Goal: Information Seeking & Learning: Learn about a topic

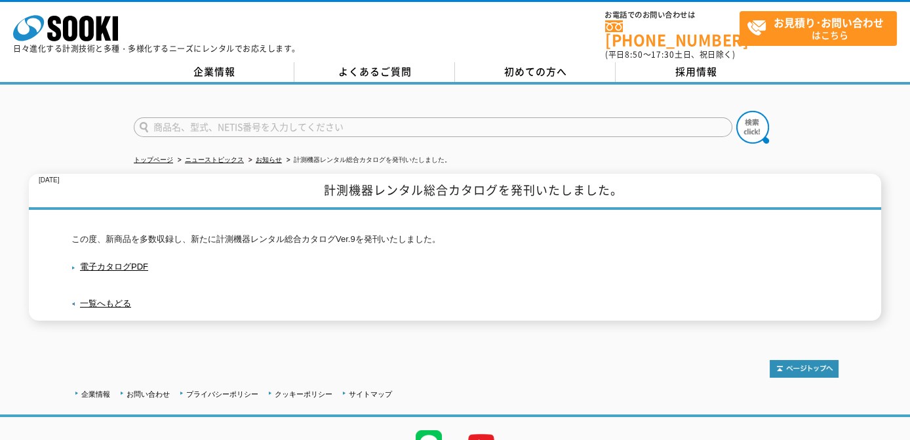
click at [420, 125] on input "text" at bounding box center [433, 127] width 599 height 20
type input "k"
type input "水分計"
click at [736, 111] on button at bounding box center [752, 127] width 33 height 33
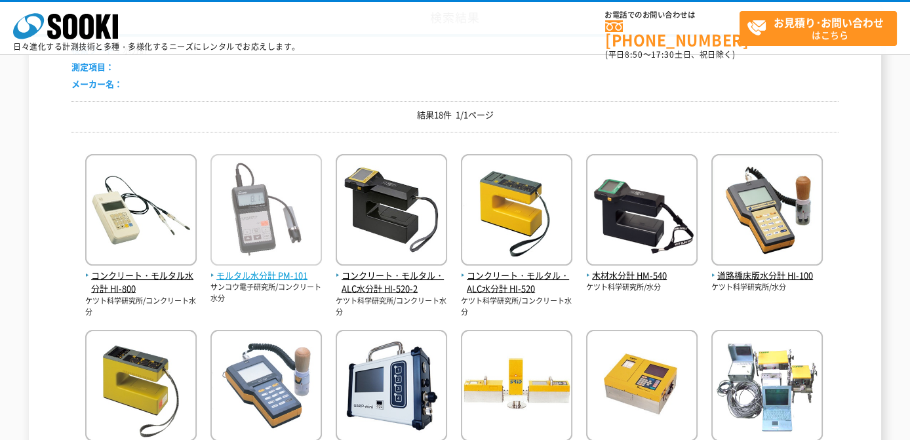
scroll to position [174, 0]
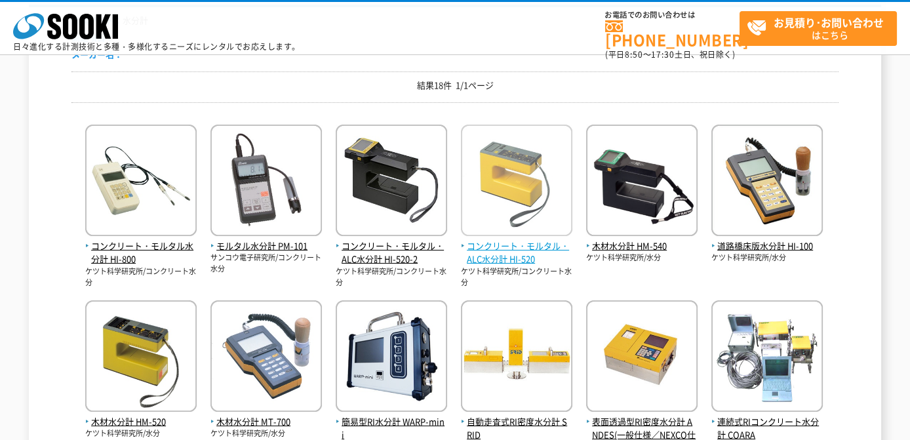
click at [502, 226] on img at bounding box center [516, 182] width 111 height 115
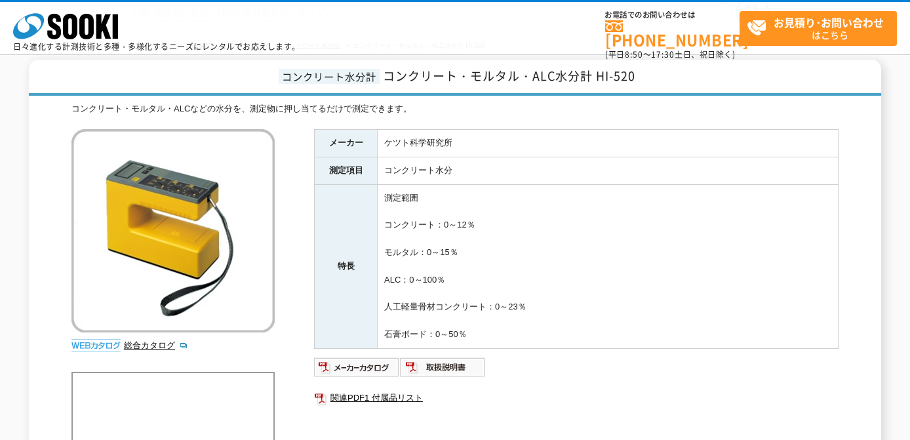
scroll to position [87, 0]
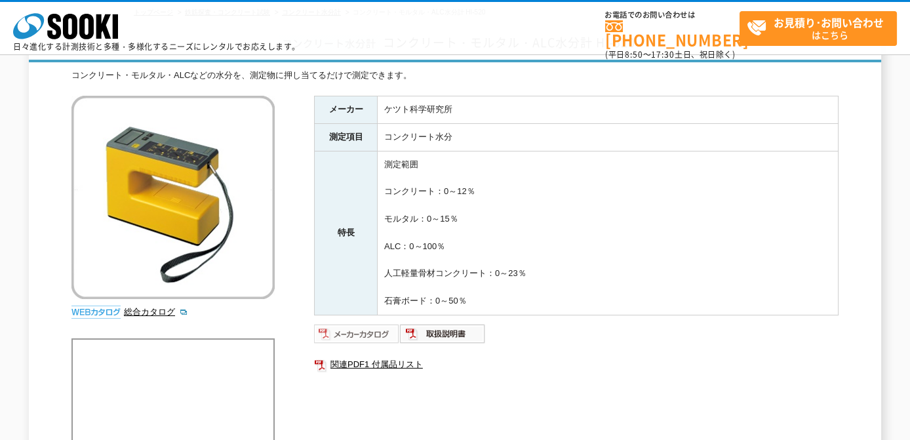
click at [363, 324] on img at bounding box center [357, 333] width 86 height 21
